Goal: Task Accomplishment & Management: Complete application form

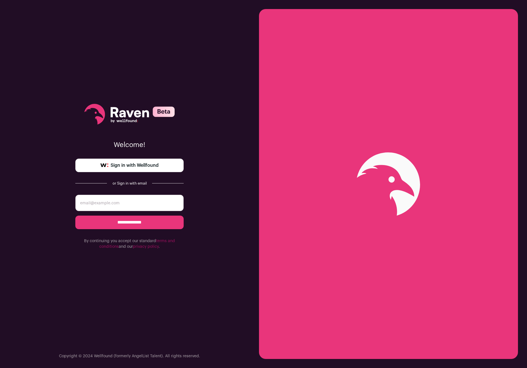
click at [148, 207] on input "email" at bounding box center [129, 203] width 108 height 16
type input "katherine.ho@outlook.com"
click at [83, 220] on input "**********" at bounding box center [129, 222] width 108 height 14
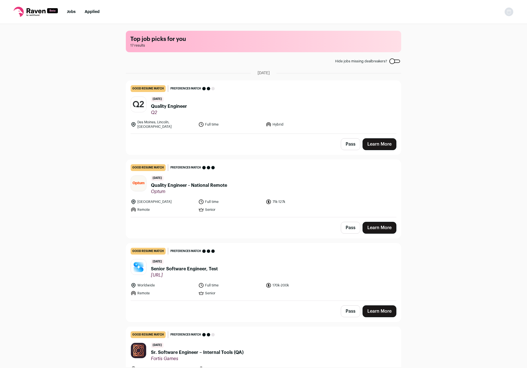
click at [378, 141] on link "Learn More" at bounding box center [379, 144] width 34 height 12
click at [0, 0] on div "(esc) ✕ Loading..." at bounding box center [0, 0] width 0 height 0
click at [378, 141] on link "Learn More" at bounding box center [379, 144] width 34 height 12
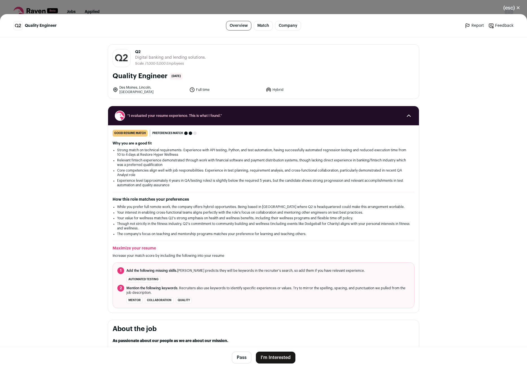
click at [279, 353] on button "I'm Interested" at bounding box center [275, 357] width 39 height 12
click at [0, 0] on div "Q2 Quality Engineer Before you apply, maximize your resume Increase your chance…" at bounding box center [0, 0] width 0 height 0
click at [279, 357] on button "I'm Interested" at bounding box center [275, 357] width 39 height 12
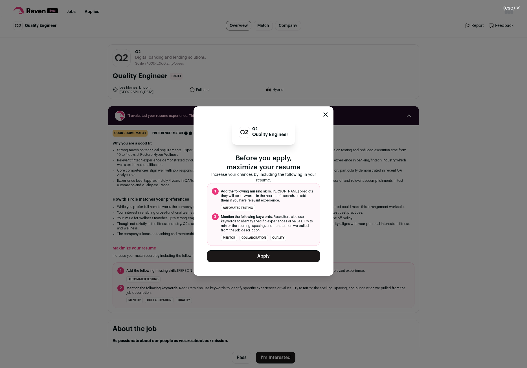
click at [363, 72] on div "Q2 Quality Engineer Before you apply, maximize your resume Increase your chance…" at bounding box center [263, 190] width 527 height 353
